Goal: Transaction & Acquisition: Purchase product/service

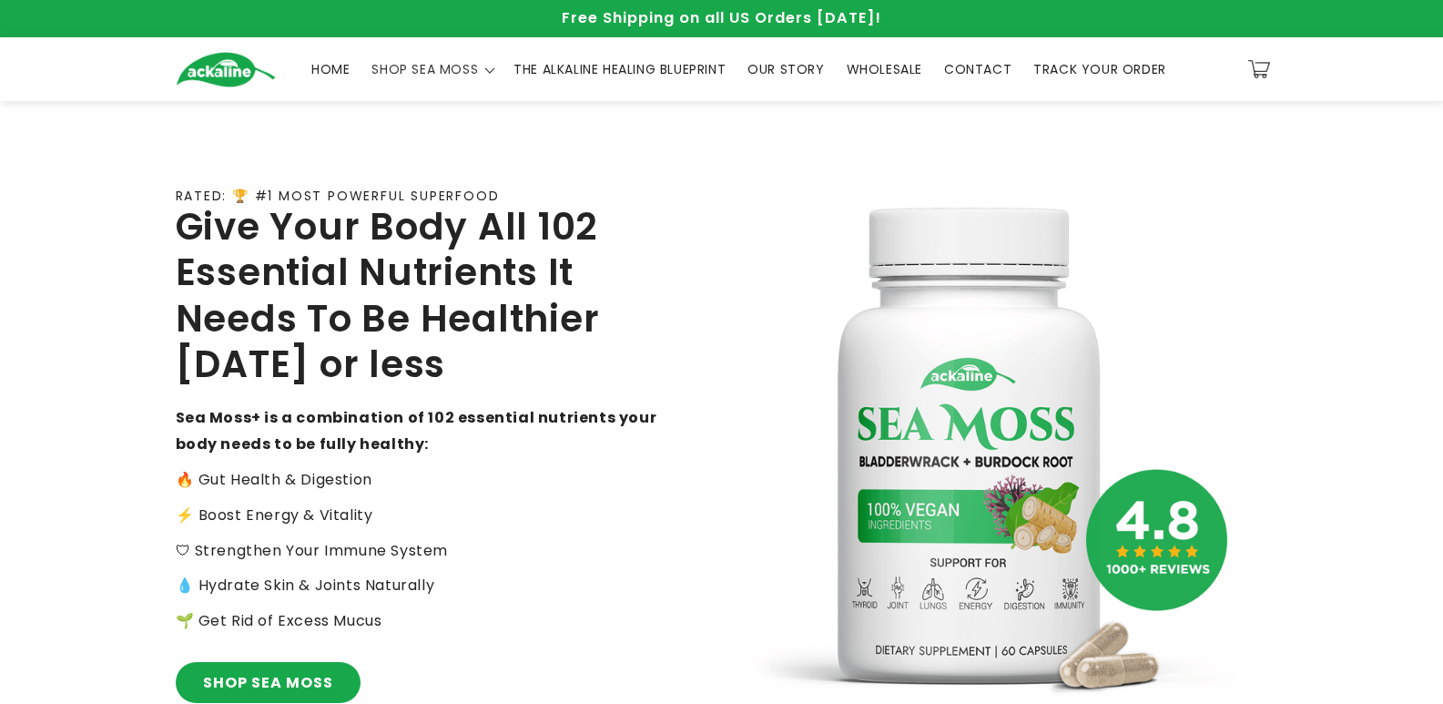
scroll to position [637, 0]
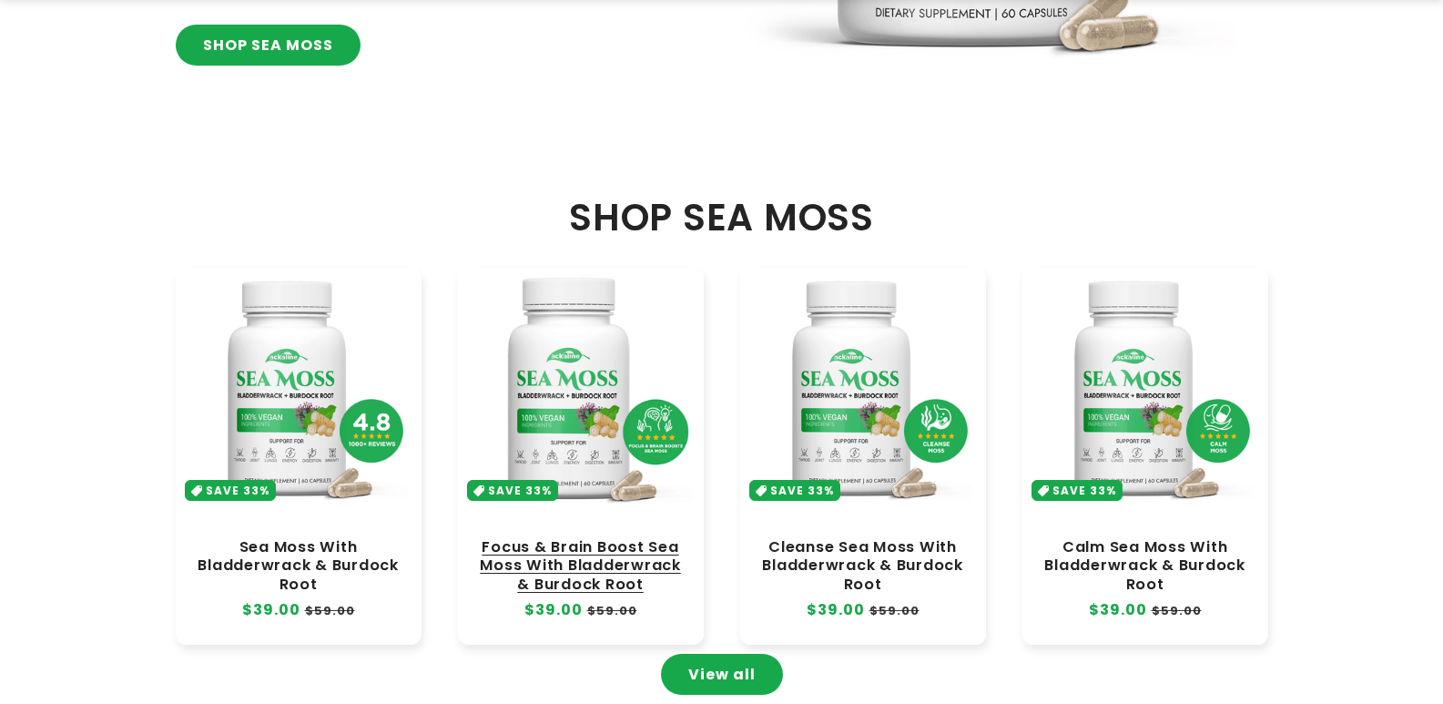
click at [596, 538] on link "Focus & Brain Boost Sea Moss With Bladderwrack & Burdock Root" at bounding box center [580, 565] width 209 height 55
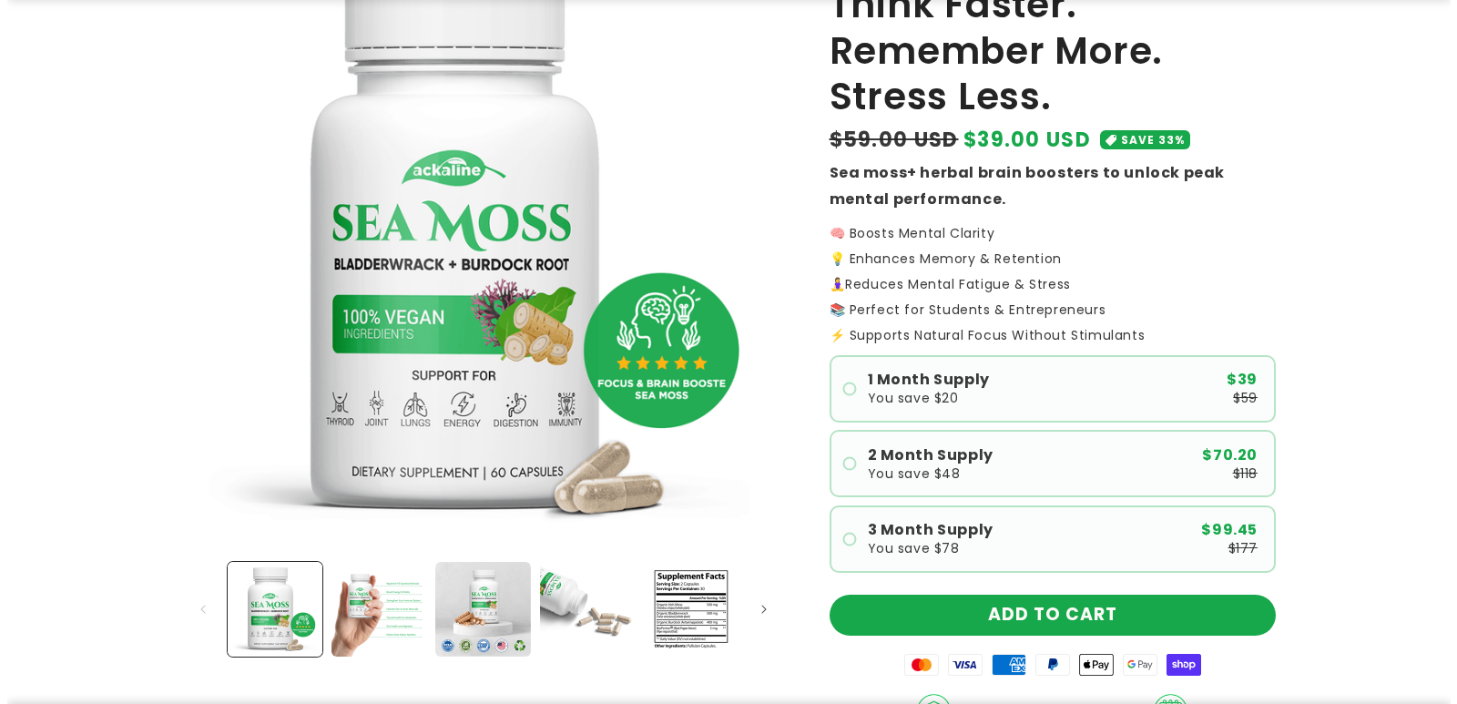
scroll to position [273, 0]
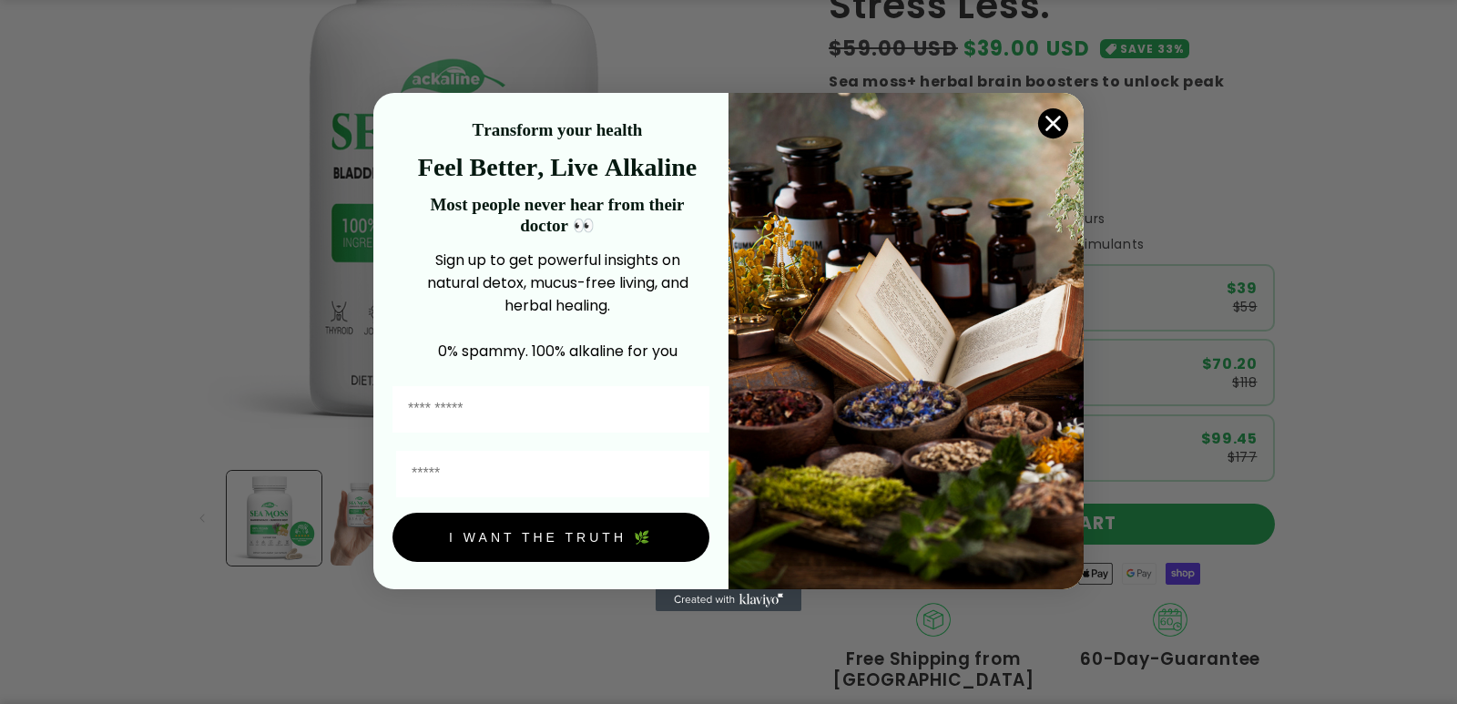
click at [1056, 116] on circle "Close dialog" at bounding box center [1053, 123] width 30 height 30
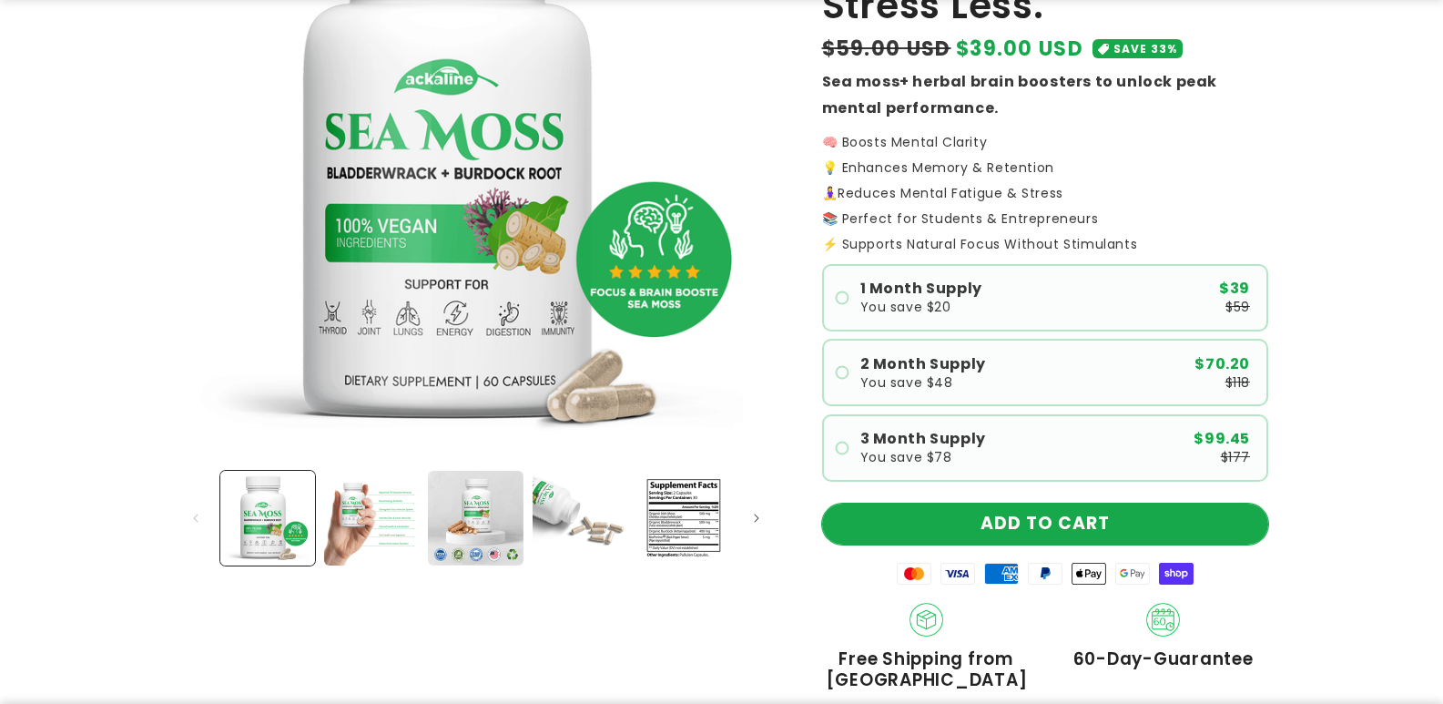
click at [908, 524] on button "ADD TO CART" at bounding box center [1045, 524] width 446 height 41
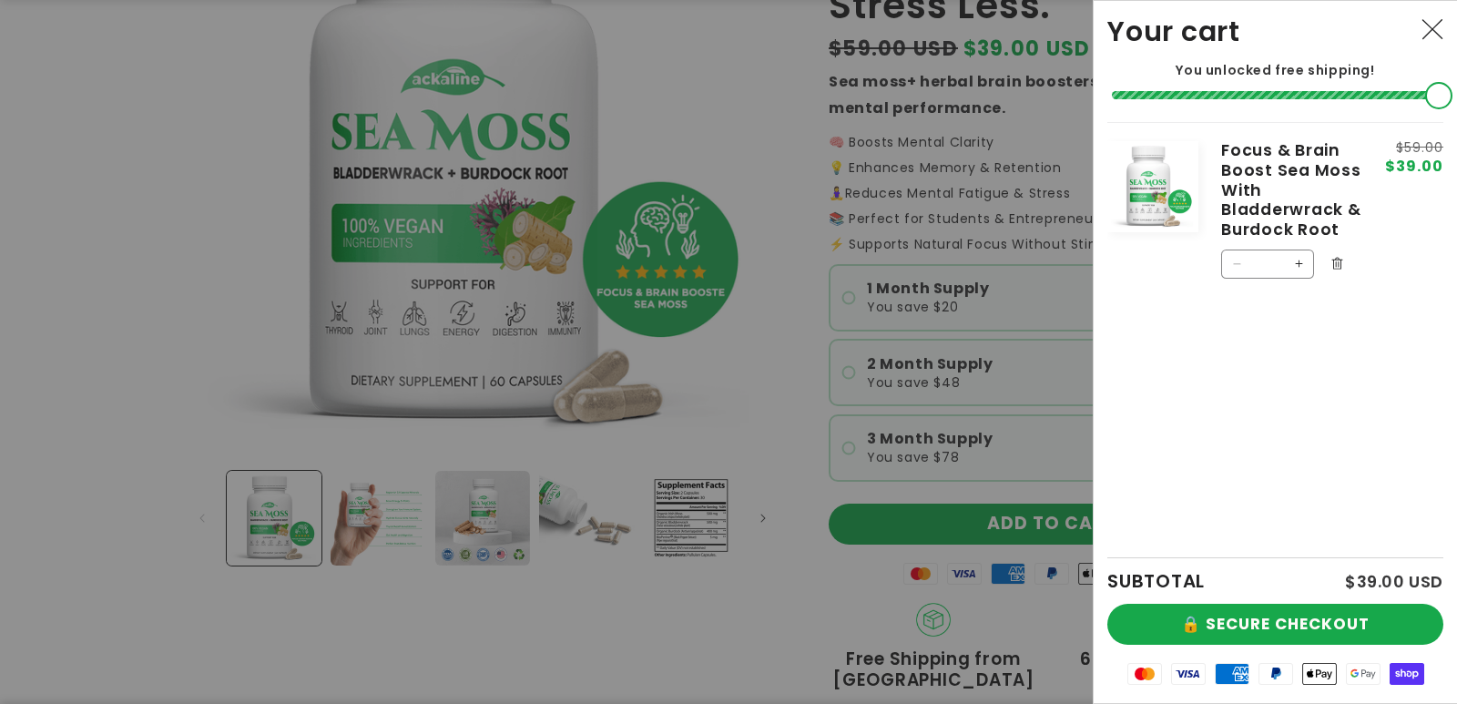
click at [1305, 262] on button "Increase quantity for Focus &amp; Brain Boost Sea [PERSON_NAME] With Bladderwra…" at bounding box center [1298, 263] width 29 height 29
type input "*"
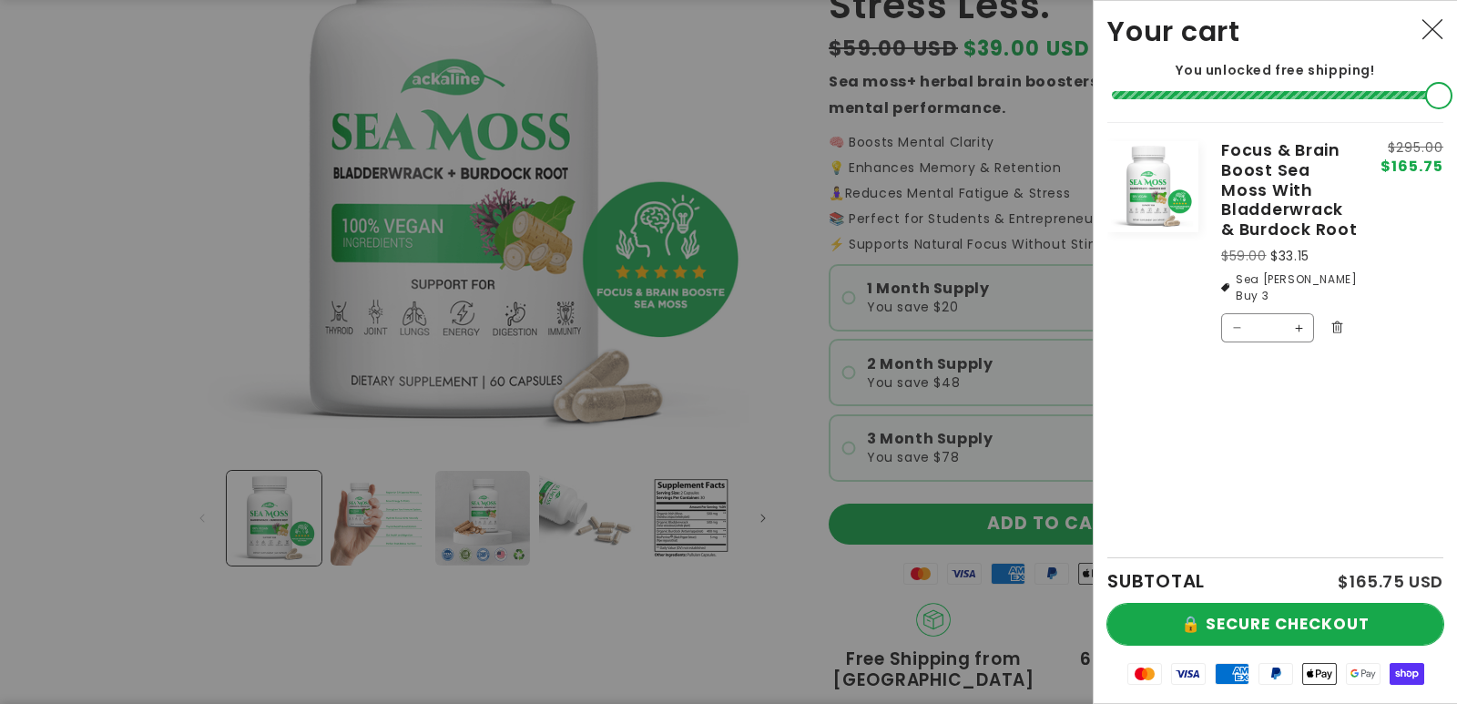
click at [1224, 631] on button "🔒 SECURE CHECKOUT" at bounding box center [1275, 624] width 336 height 41
